Goal: Information Seeking & Learning: Stay updated

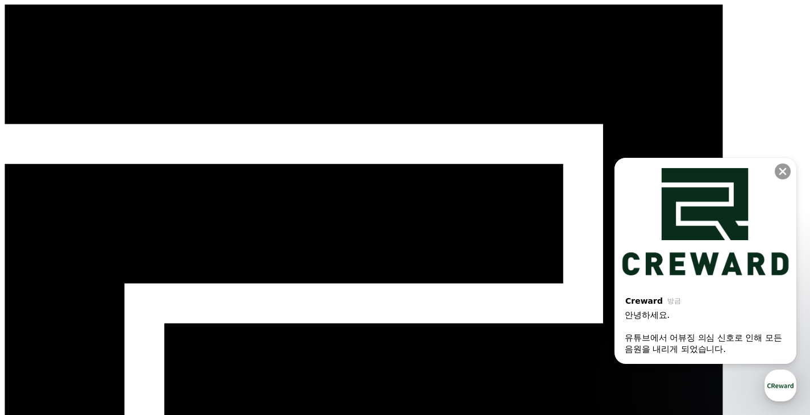
click at [783, 390] on div "button" at bounding box center [780, 386] width 32 height 32
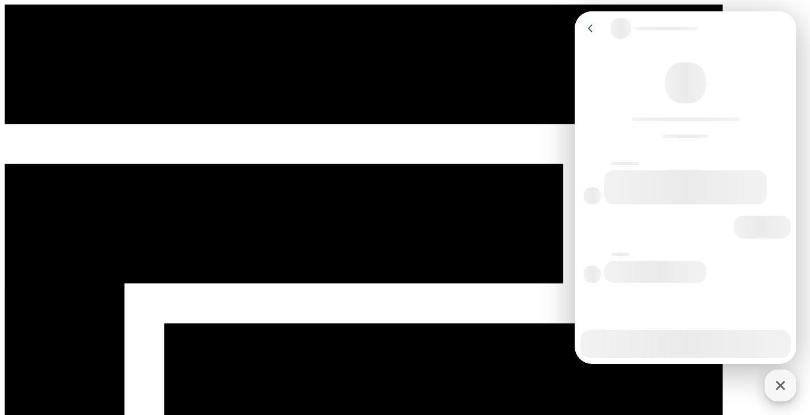
click at [783, 390] on icon "button" at bounding box center [780, 386] width 20 height 20
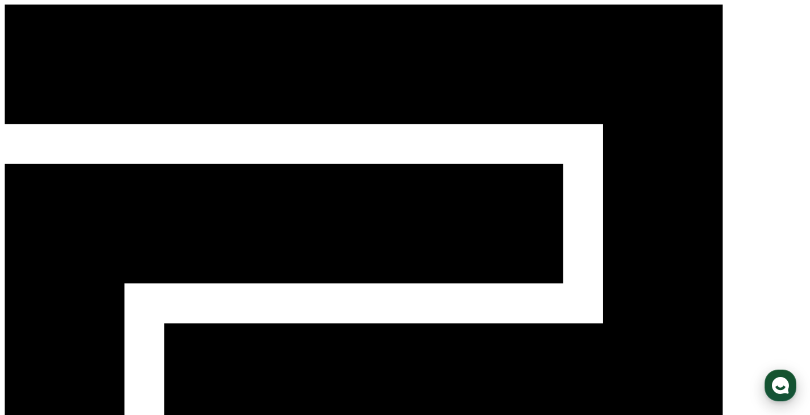
drag, startPoint x: 783, startPoint y: 390, endPoint x: 103, endPoint y: 288, distance: 687.7
click at [783, 390] on use "button" at bounding box center [780, 385] width 17 height 17
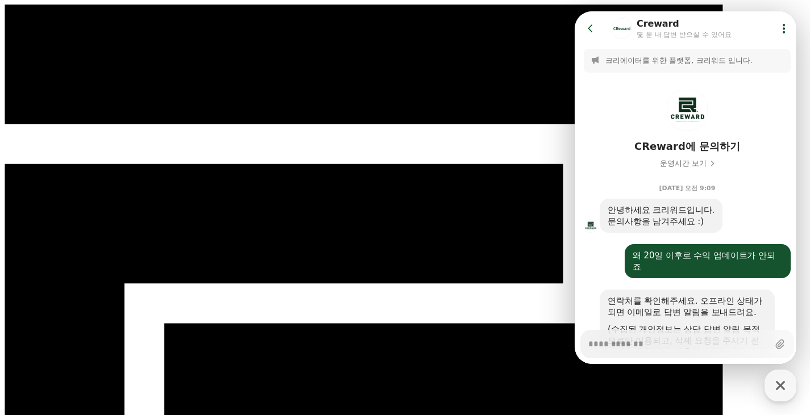
scroll to position [1579, 0]
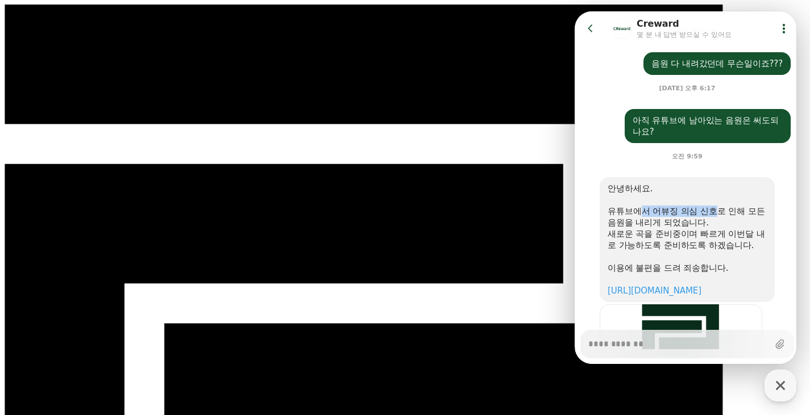
drag, startPoint x: 718, startPoint y: 226, endPoint x: 639, endPoint y: 220, distance: 78.6
click at [639, 220] on div "유튜브에서 어뷰징 의심 신호로 인해 모든 음원을 내리게 되었습니다." at bounding box center [686, 217] width 159 height 23
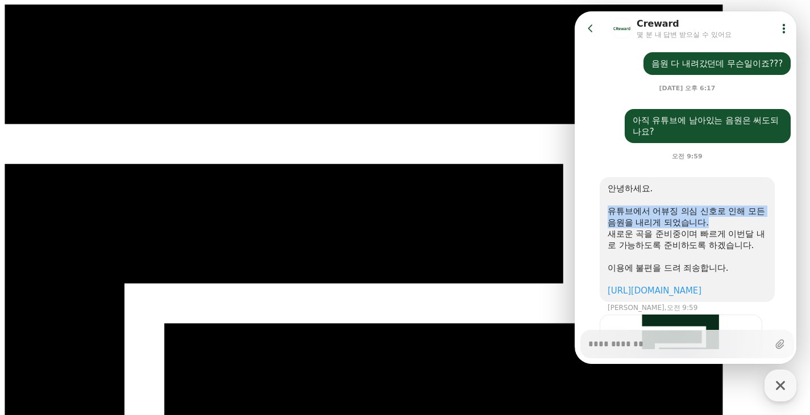
drag, startPoint x: 718, startPoint y: 233, endPoint x: 605, endPoint y: 220, distance: 113.2
click at [605, 220] on div "안녕하세요. ​ 유튜브에서 어뷰징 의심 신호로 인해 모든 음원을 내리게 되었습니다. 새로운 곡을 준비중이며 빠르게 이번달 내로 가능하도록 준비…" at bounding box center [686, 239] width 175 height 125
copy div "유튜브에서 어뷰징 의심 신호로 인해 모든 음원을 내리게 되었습니다."
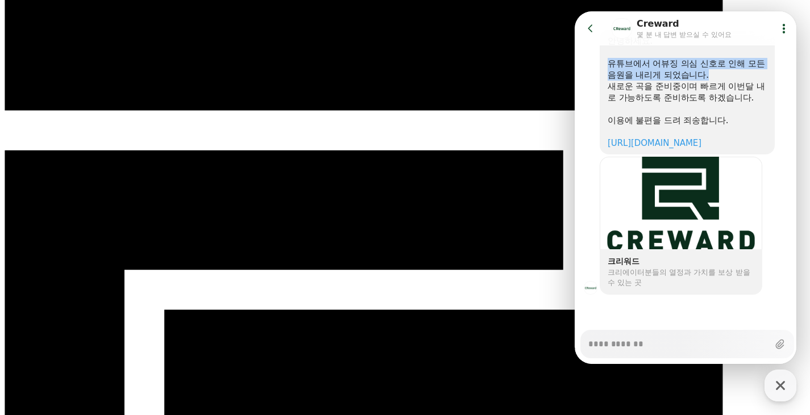
scroll to position [0, 0]
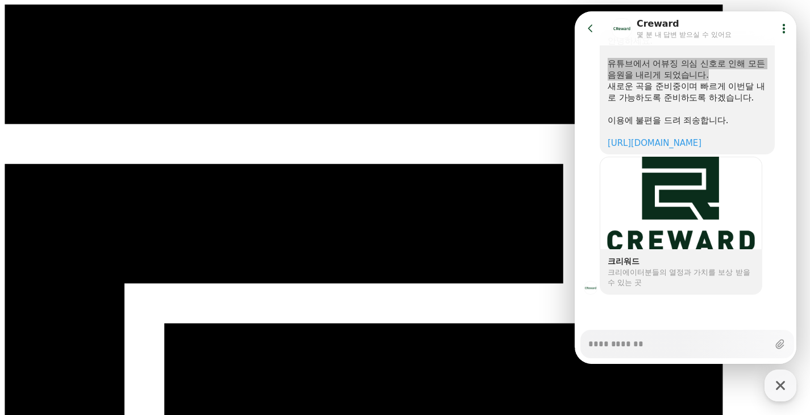
click at [777, 376] on div "button" at bounding box center [780, 386] width 32 height 32
type textarea "*"
